Goal: Task Accomplishment & Management: Manage account settings

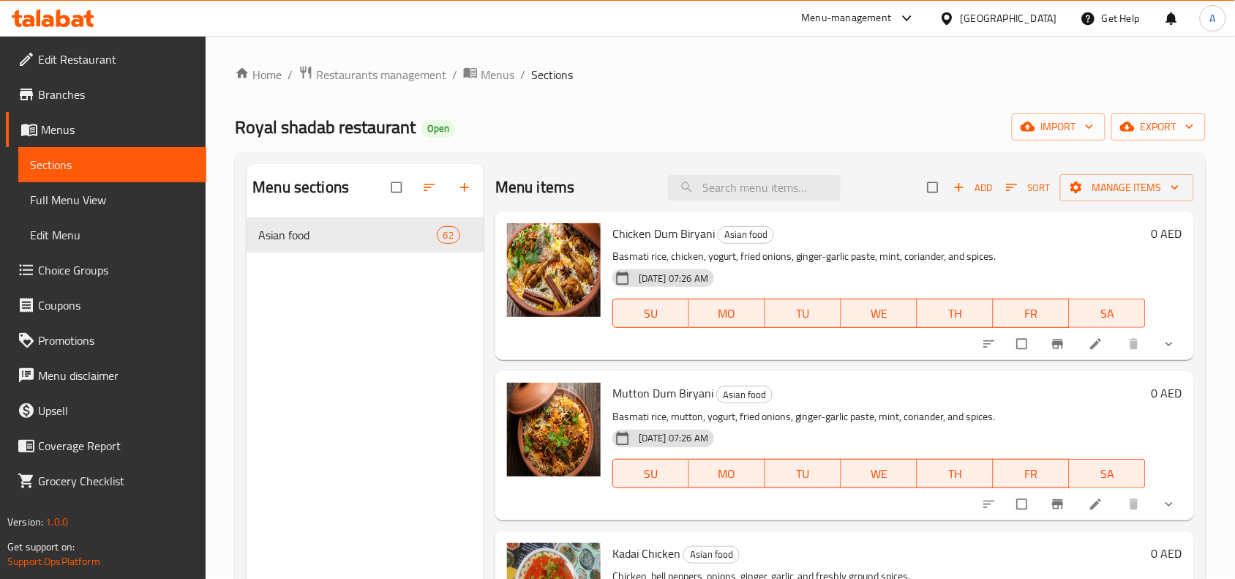
click at [984, 12] on div "United Arab Emirates" at bounding box center [1009, 18] width 97 height 16
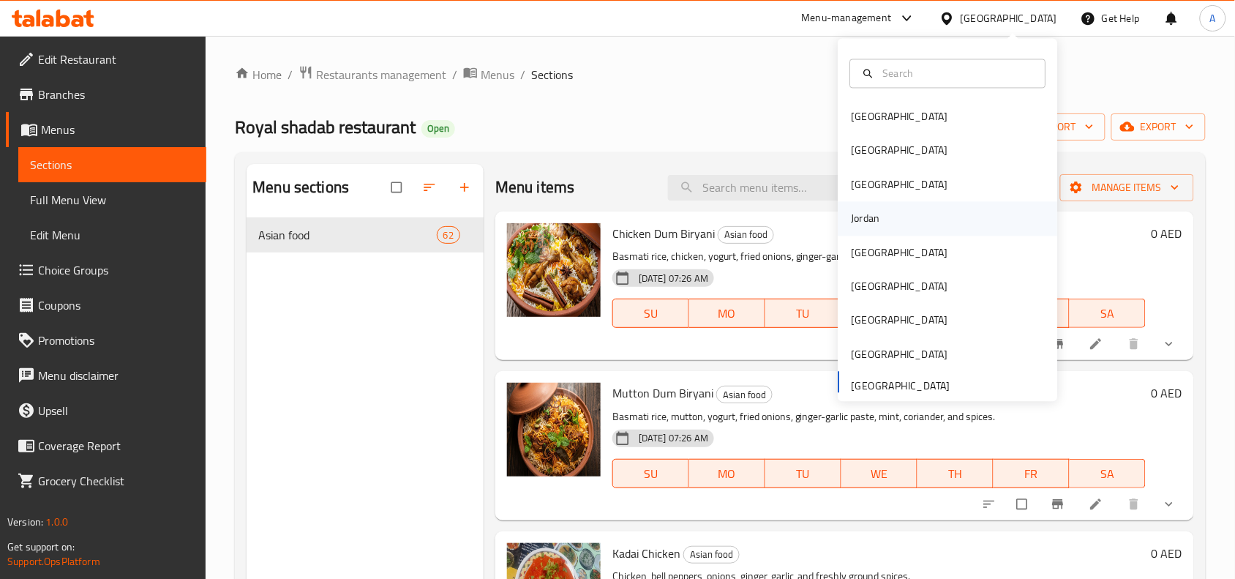
click at [912, 203] on div "Jordan" at bounding box center [949, 219] width 220 height 34
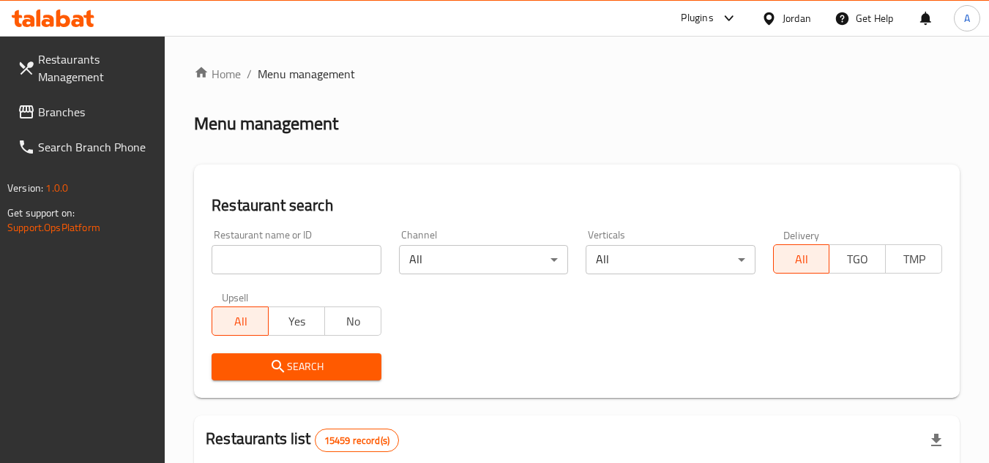
click at [72, 111] on span "Branches" at bounding box center [96, 112] width 116 height 18
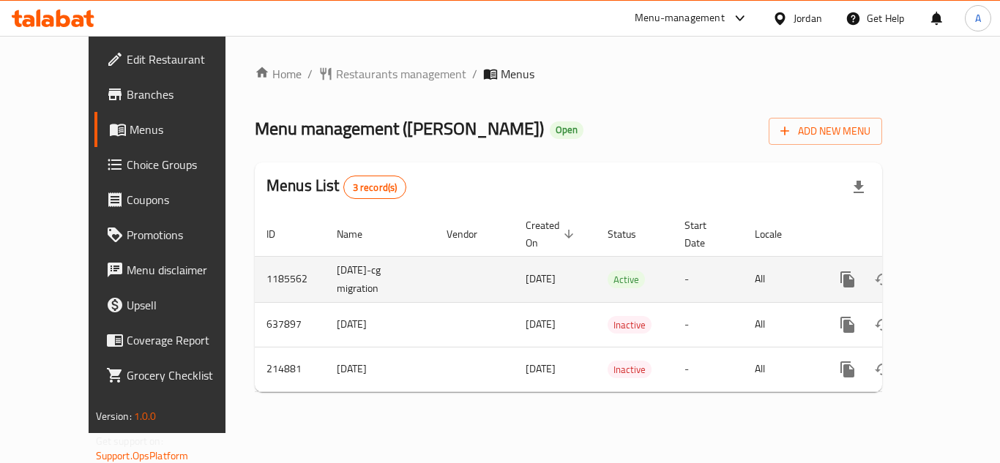
click at [945, 271] on icon "enhanced table" at bounding box center [953, 280] width 18 height 18
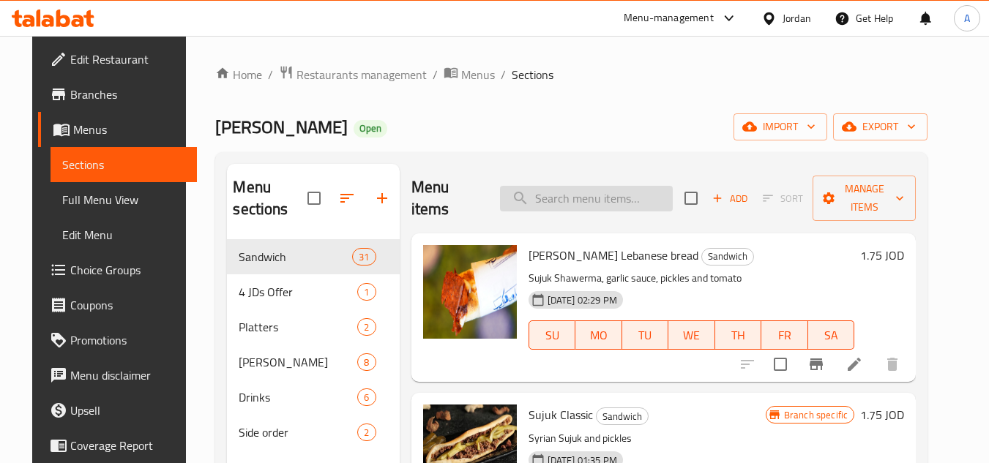
click at [603, 203] on input "search" at bounding box center [586, 199] width 173 height 26
paste input "[PERSON_NAME]"
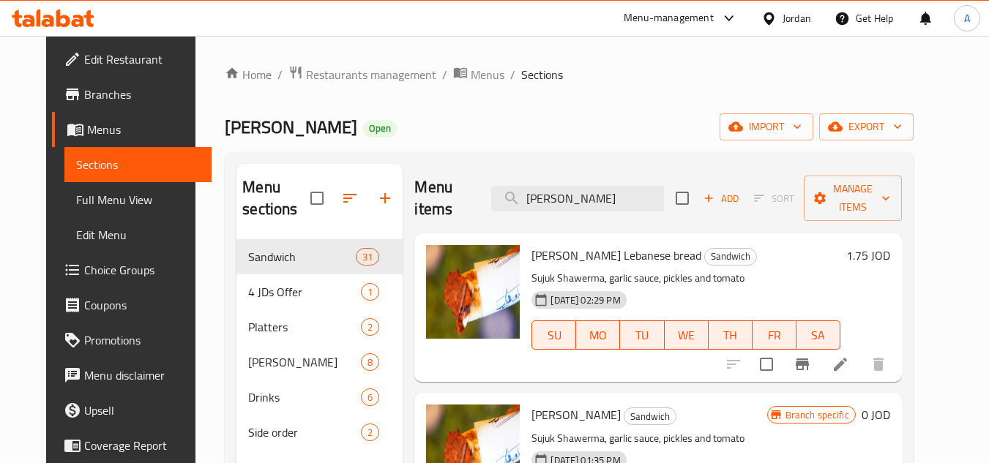
scroll to position [73, 0]
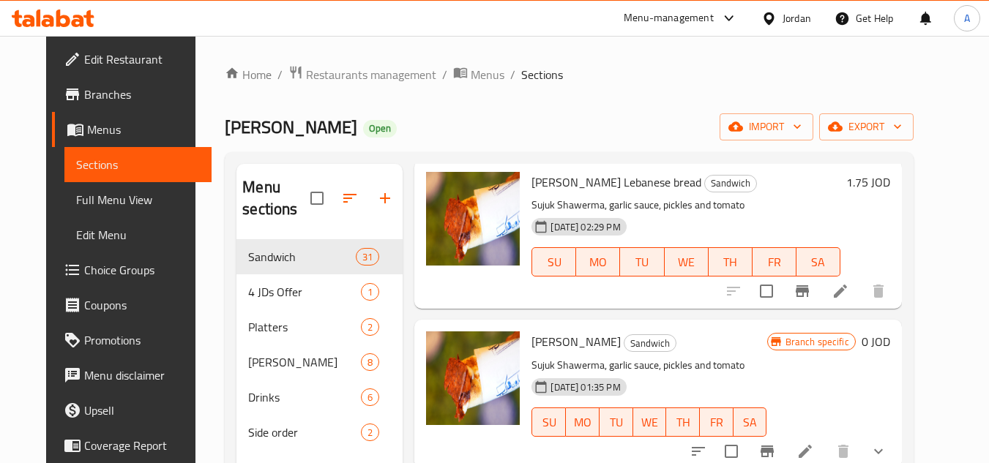
type input "[PERSON_NAME]"
click at [849, 299] on icon at bounding box center [840, 292] width 18 height 18
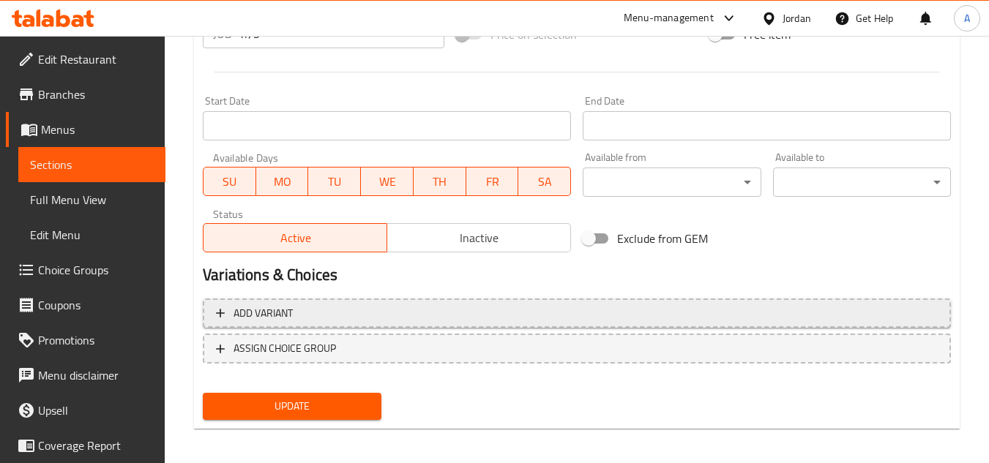
click at [741, 310] on span "Add variant" at bounding box center [577, 313] width 722 height 18
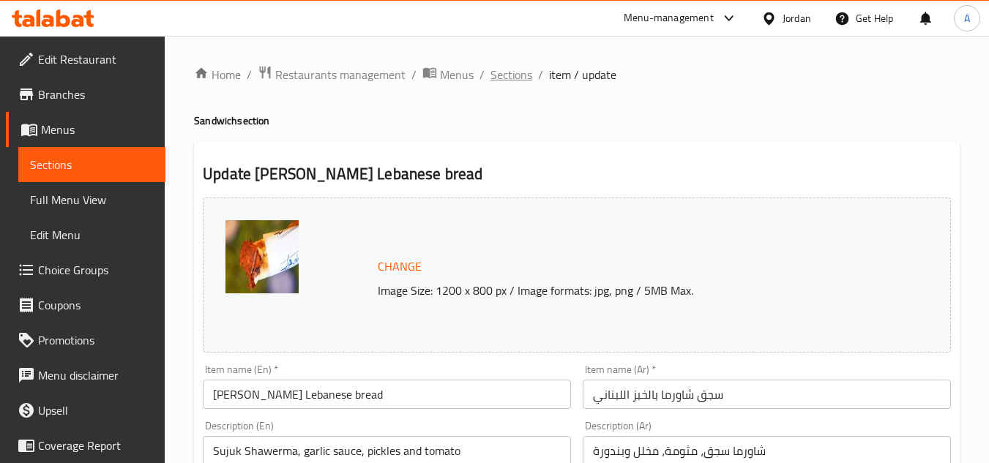
click at [515, 70] on span "Sections" at bounding box center [511, 75] width 42 height 18
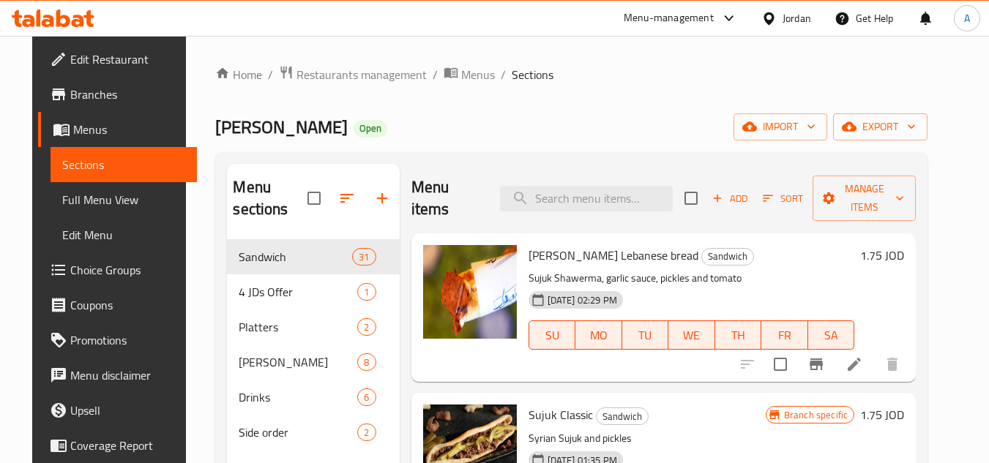
click at [580, 184] on div "Menu items Add Sort Manage items" at bounding box center [663, 199] width 505 height 70
click at [579, 190] on input "search" at bounding box center [586, 199] width 173 height 26
paste input "[PERSON_NAME]"
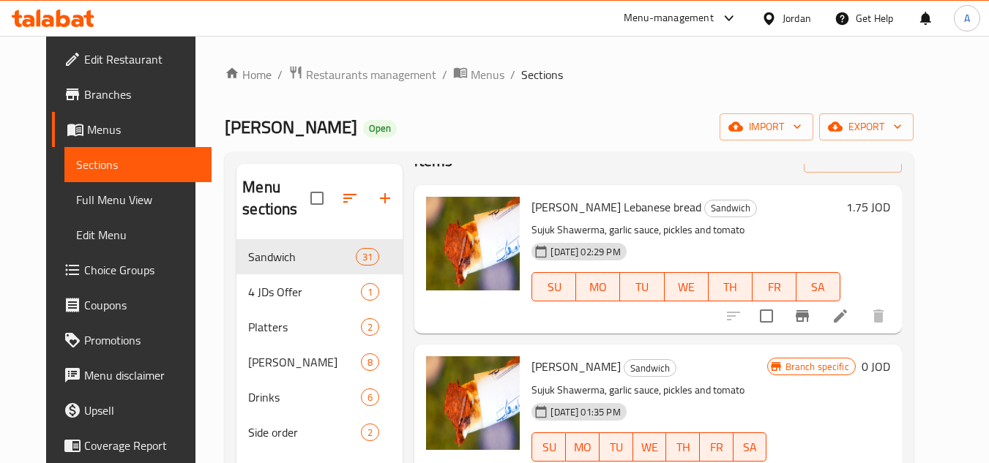
scroll to position [95, 0]
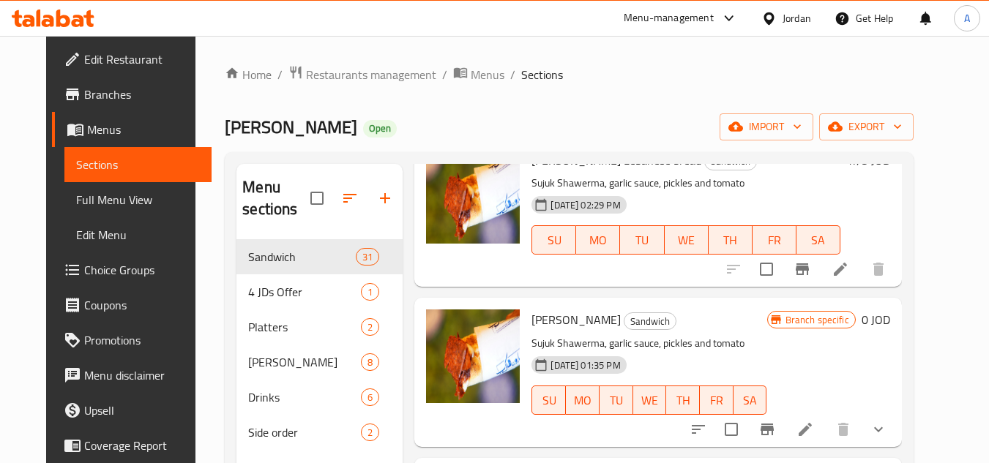
type input "[PERSON_NAME]"
click at [814, 426] on icon at bounding box center [805, 430] width 18 height 18
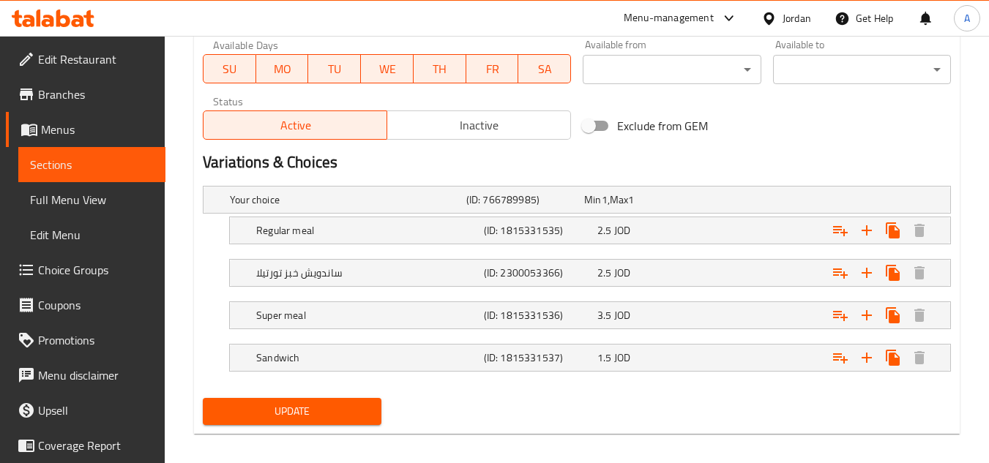
scroll to position [710, 0]
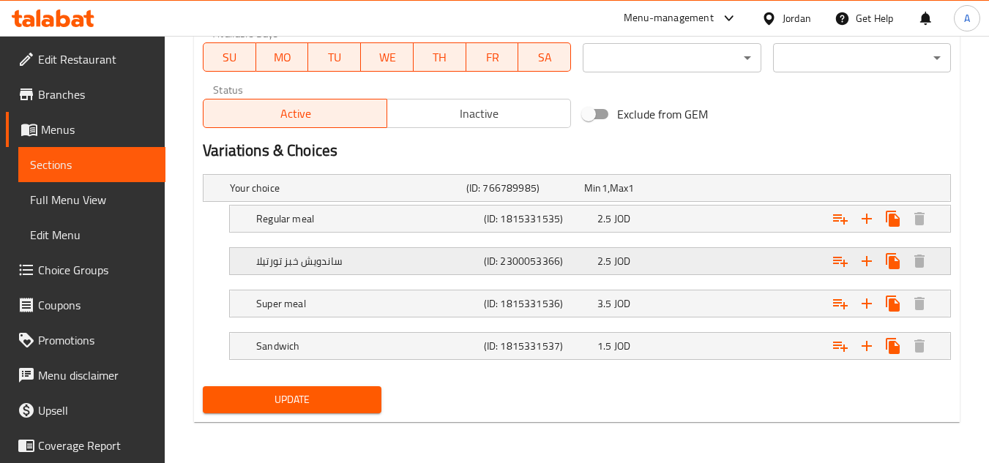
click at [577, 261] on h5 "(ID: 2300053366)" at bounding box center [538, 261] width 108 height 15
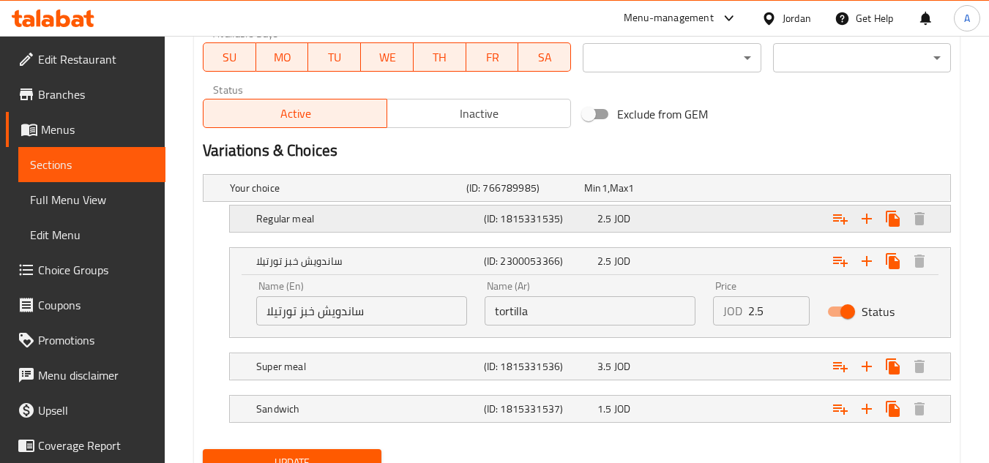
click at [588, 220] on h5 "(ID: 1815331535)" at bounding box center [538, 219] width 108 height 15
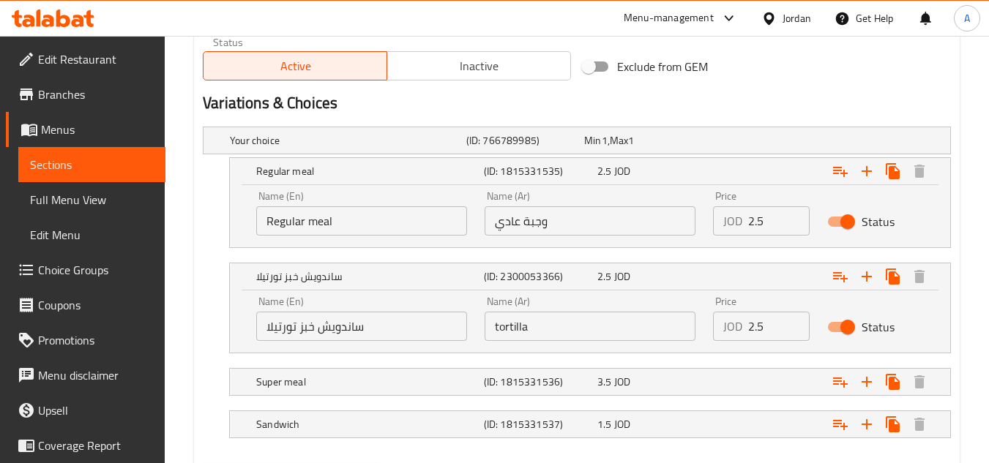
scroll to position [783, 0]
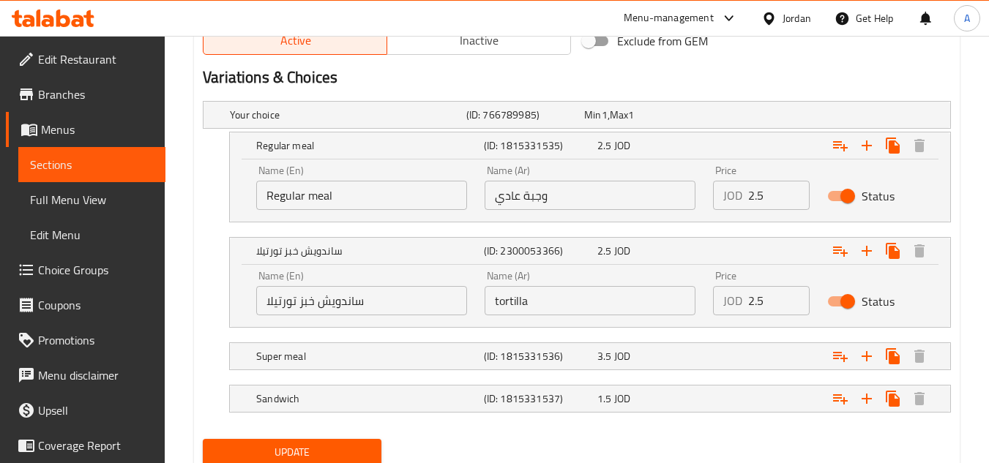
click at [422, 298] on input "ساندويش خبز تورتيلا" at bounding box center [361, 300] width 211 height 29
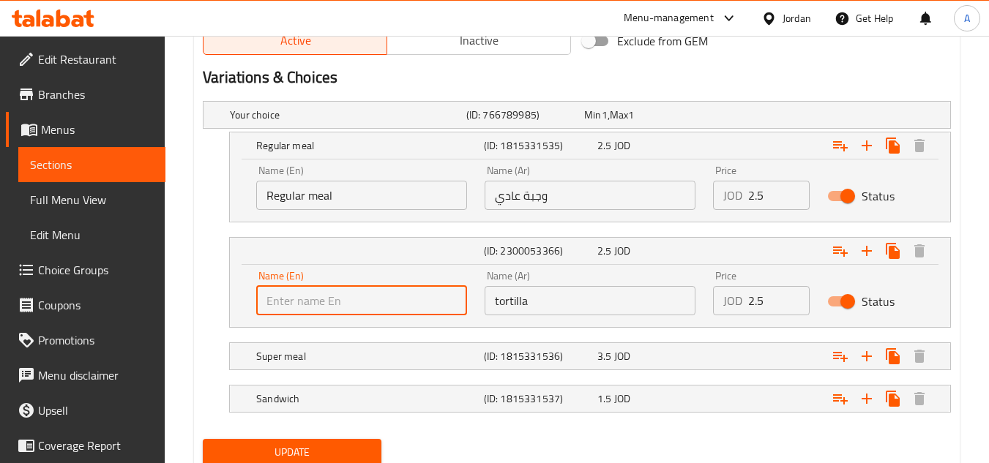
click at [596, 301] on input "tortilla" at bounding box center [589, 300] width 211 height 29
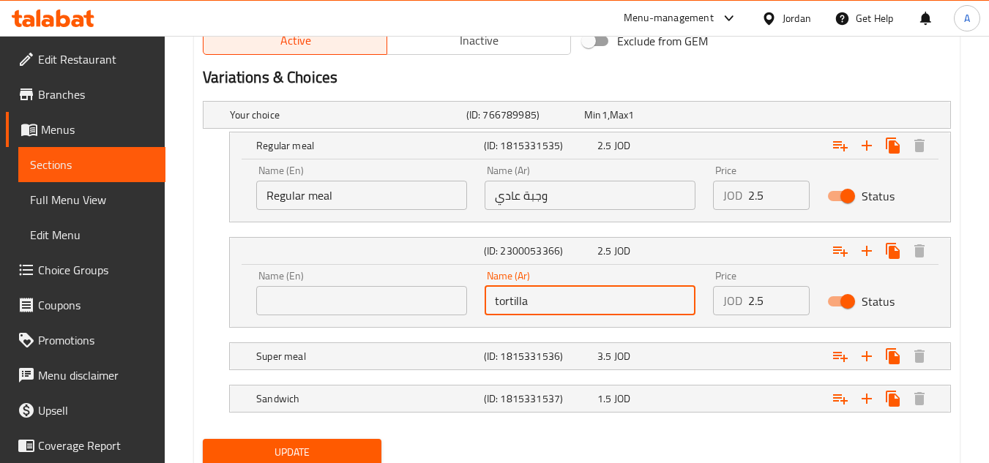
click at [596, 301] on input "tortilla" at bounding box center [589, 300] width 211 height 29
paste input "ساندويش خبز تورتيلا"
type input "ساندويش خبز تورتيلا"
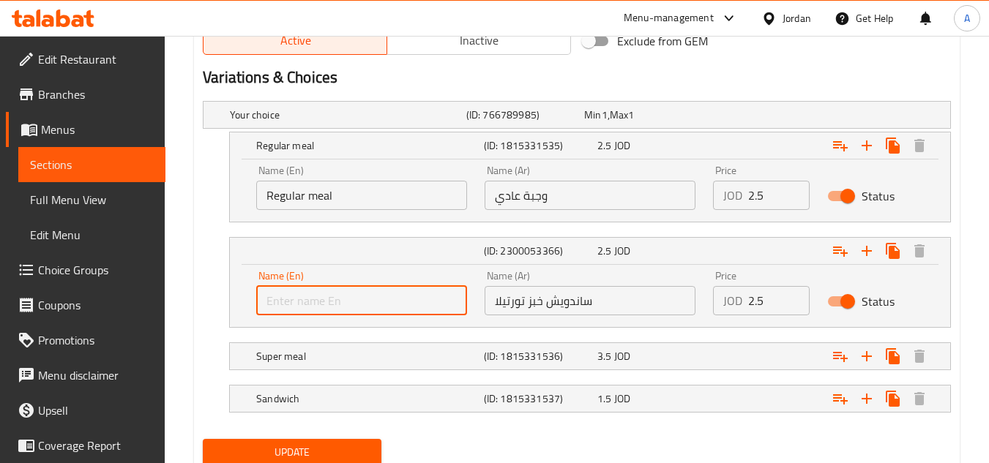
click at [353, 313] on input "text" at bounding box center [361, 300] width 211 height 29
type input "Tortilla Bread Sandwich"
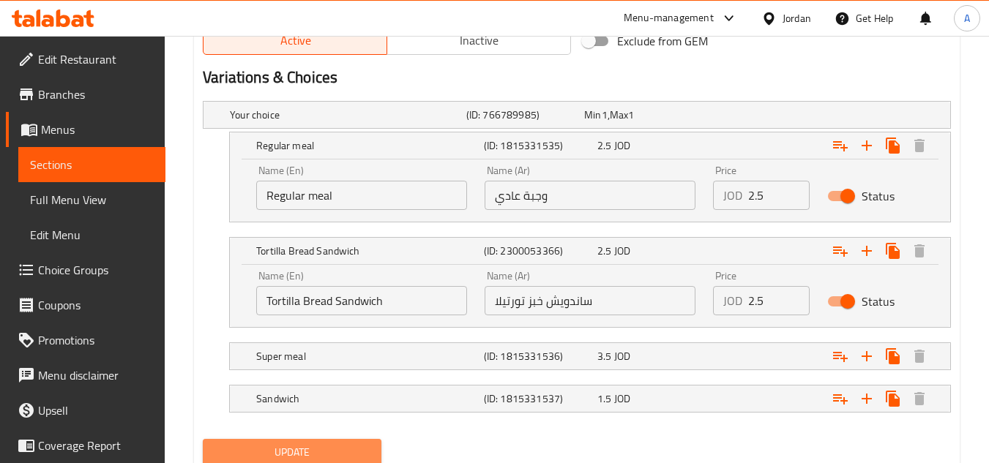
click at [351, 450] on span "Update" at bounding box center [291, 453] width 154 height 18
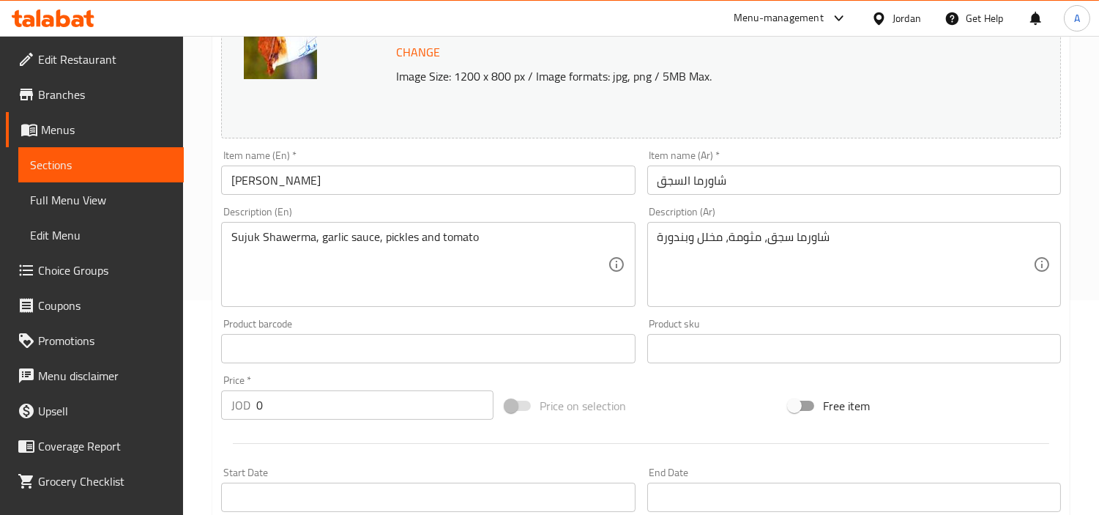
scroll to position [0, 0]
